Goal: Check status: Check status

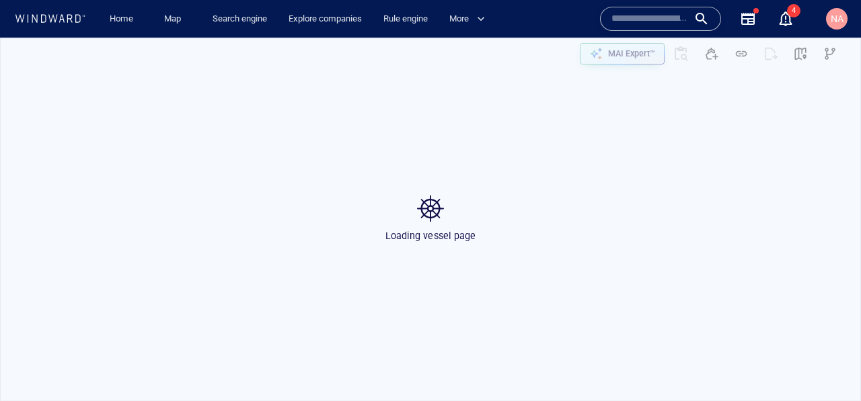
click at [656, 22] on input "text" at bounding box center [649, 19] width 77 height 20
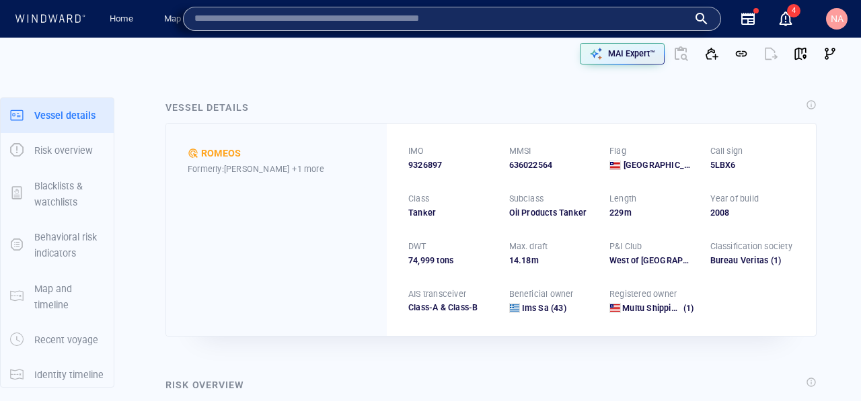
paste input "*******"
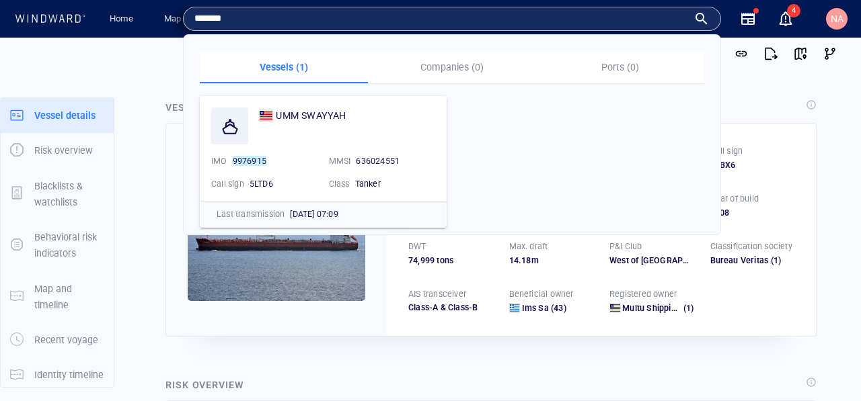
type input "*******"
click at [151, 44] on div at bounding box center [222, 53] width 422 height 43
